Goal: Check status: Check status

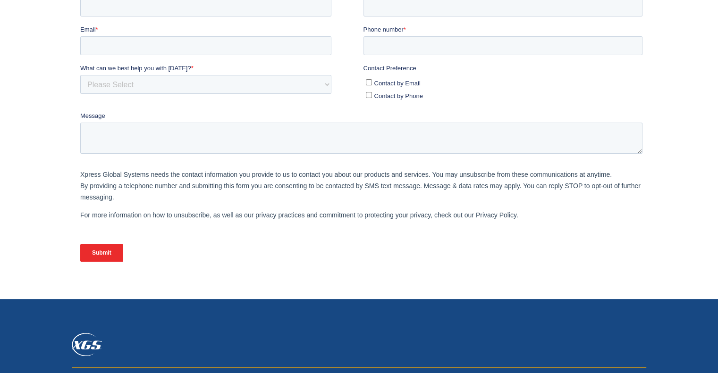
scroll to position [259, 0]
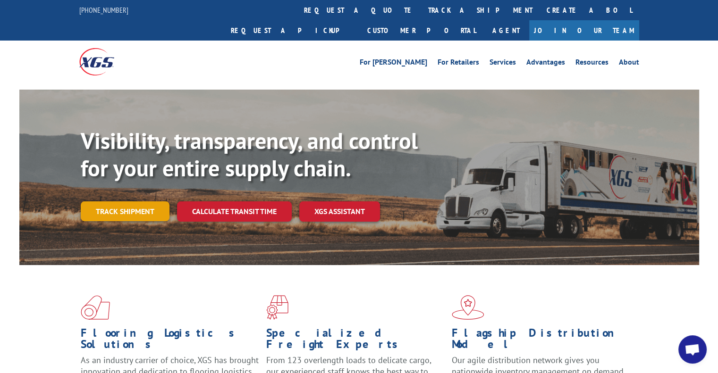
click at [124, 202] on link "Track shipment" at bounding box center [125, 212] width 89 height 20
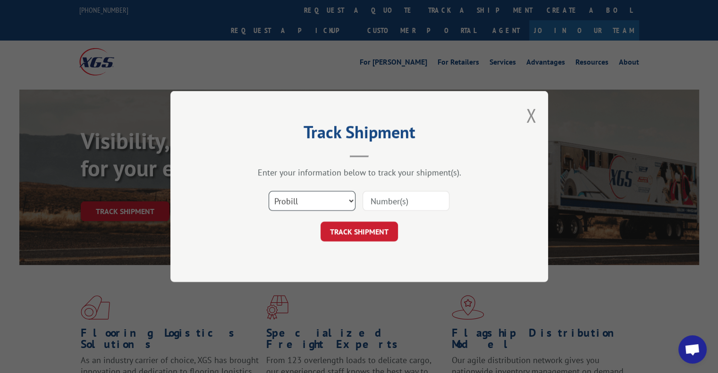
click at [340, 198] on select "Select category... Probill BOL PO" at bounding box center [312, 201] width 87 height 20
select select "po"
click at [269, 191] on select "Select category... Probill BOL PO" at bounding box center [312, 201] width 87 height 20
click at [387, 207] on input at bounding box center [405, 201] width 87 height 20
paste input "2849637"
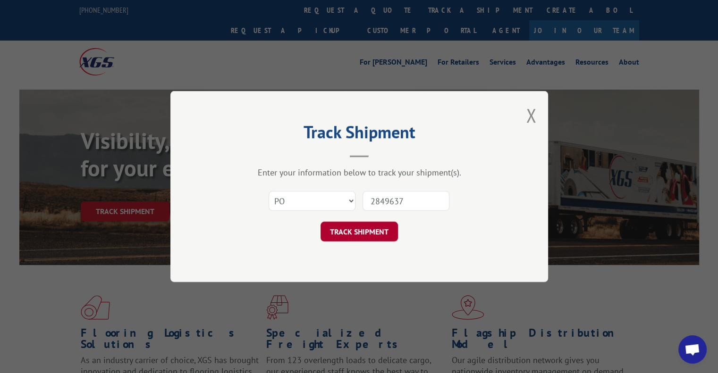
type input "2849637"
click at [368, 231] on button "TRACK SHIPMENT" at bounding box center [358, 232] width 77 height 20
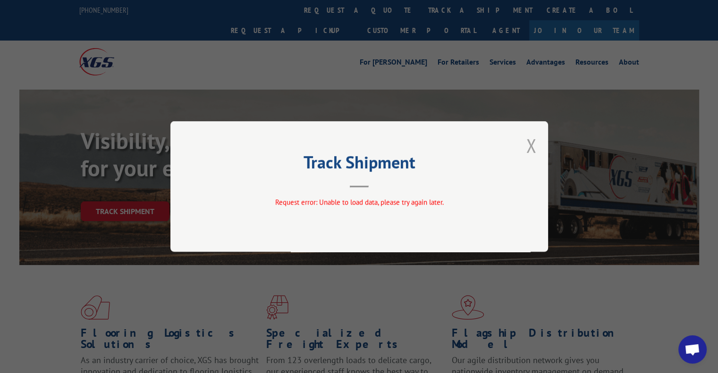
click at [529, 153] on button "Close modal" at bounding box center [531, 145] width 10 height 25
